Goal: Feedback & Contribution: Submit feedback/report problem

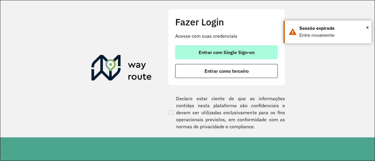
click at [252, 51] on span "Entrar com Single Sign-on" at bounding box center [226, 52] width 56 height 5
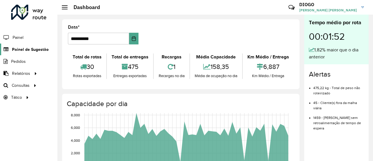
click at [35, 48] on span "Painel de Sugestão" at bounding box center [30, 50] width 37 height 6
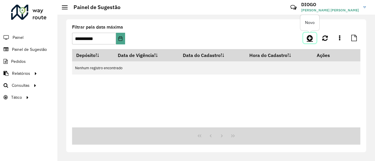
click at [308, 37] on icon at bounding box center [309, 38] width 6 height 7
